Goal: Task Accomplishment & Management: Use online tool/utility

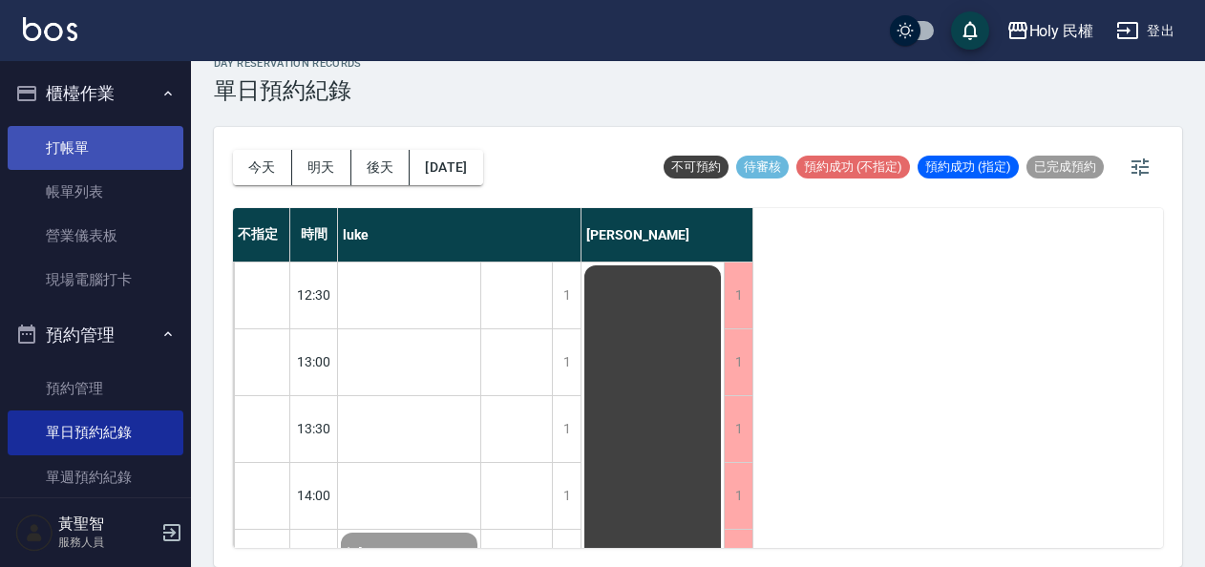
scroll to position [668, 0]
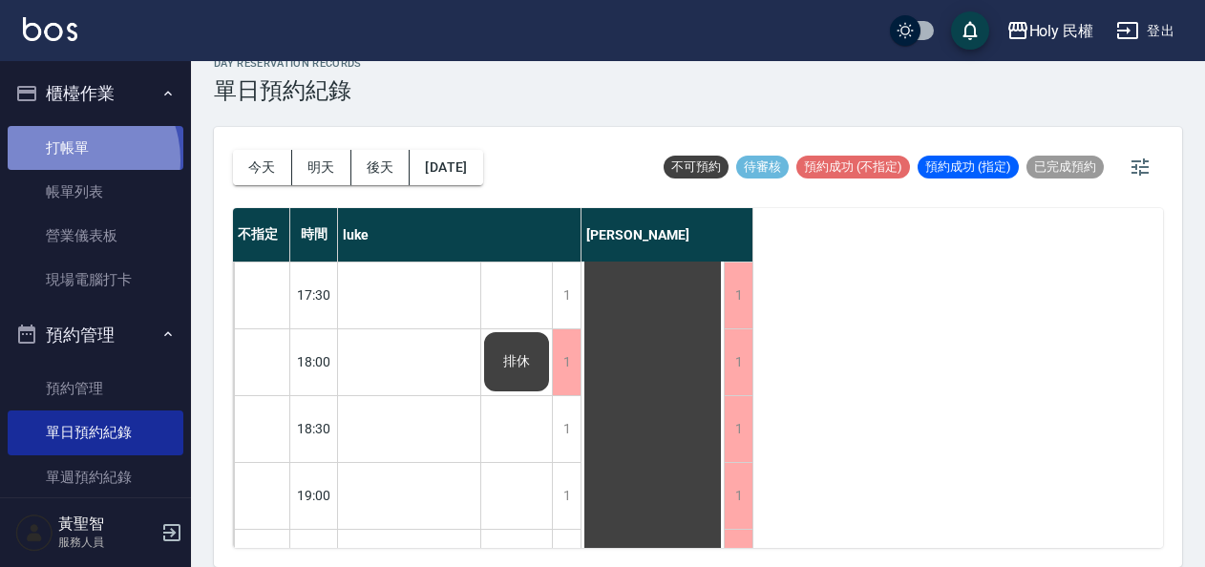
click at [73, 159] on link "打帳單" at bounding box center [96, 148] width 176 height 44
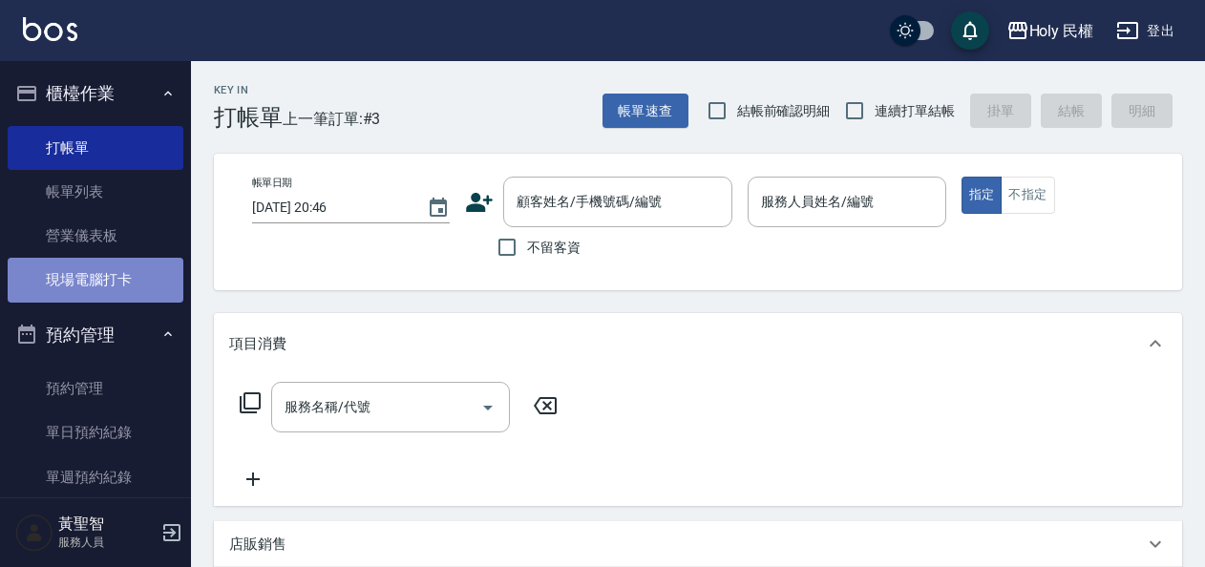
click at [113, 293] on link "現場電腦打卡" at bounding box center [96, 280] width 176 height 44
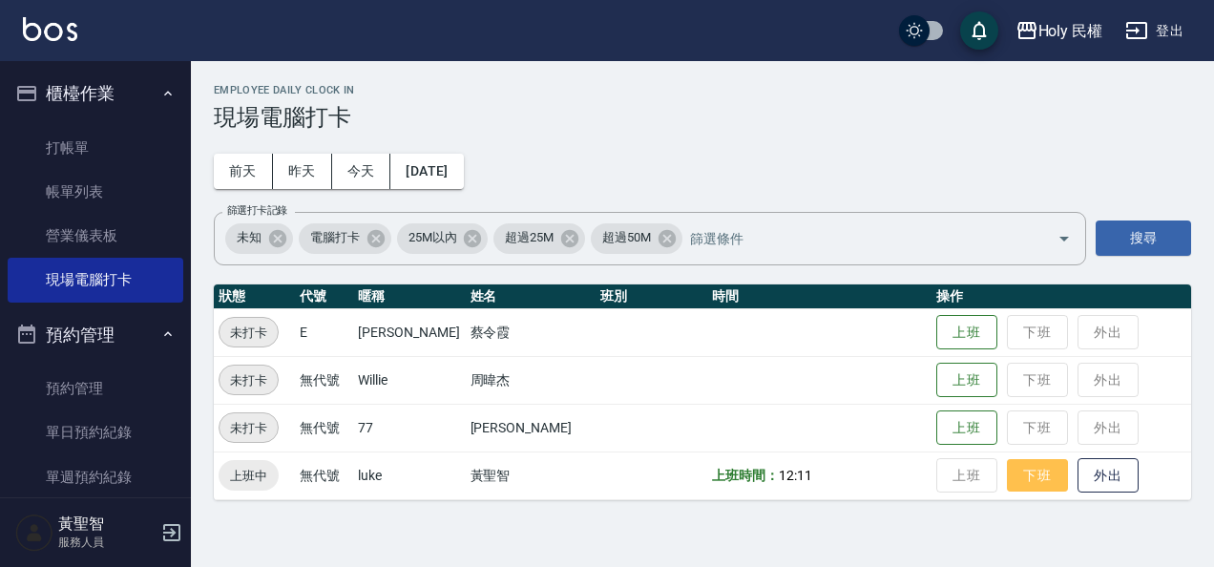
click at [1018, 468] on button "下班" at bounding box center [1037, 475] width 61 height 33
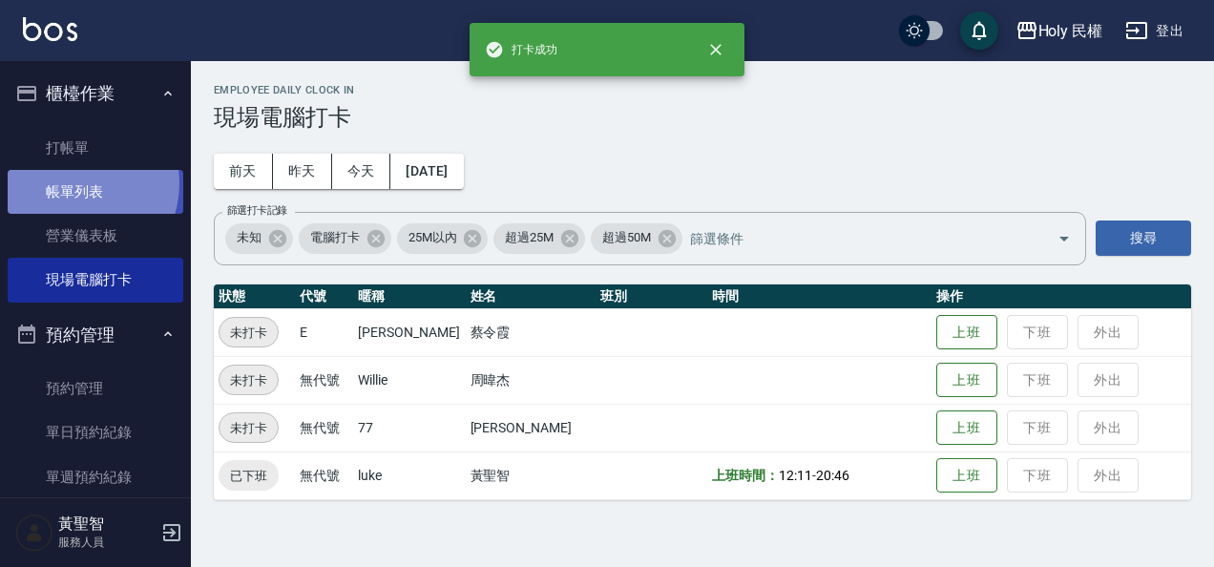
click at [73, 183] on link "帳單列表" at bounding box center [96, 192] width 176 height 44
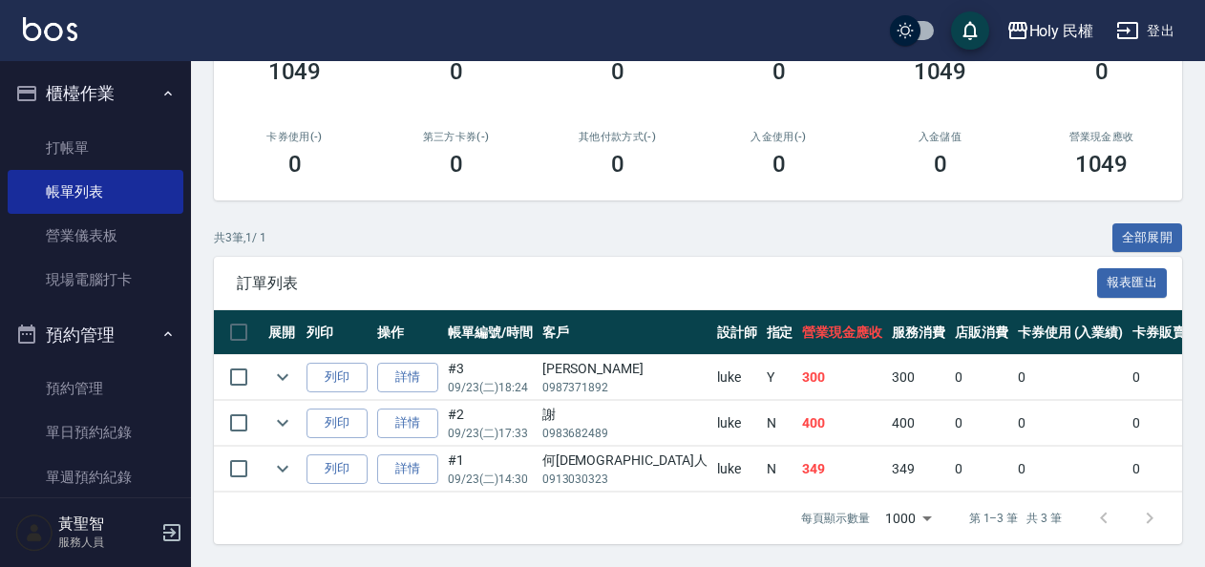
scroll to position [292, 0]
